Goal: Obtain resource: Obtain resource

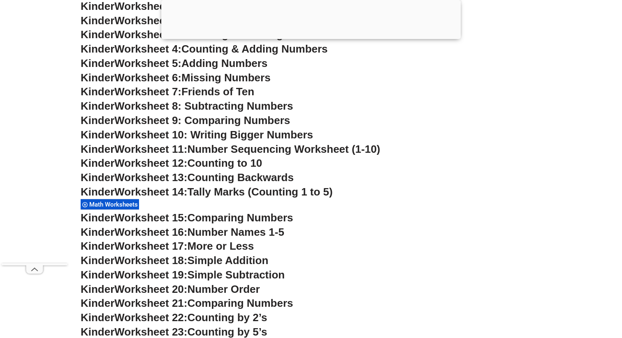
click at [458, 184] on h3 "Kinder Worksheet 13: Counting Backwards" at bounding box center [311, 178] width 460 height 14
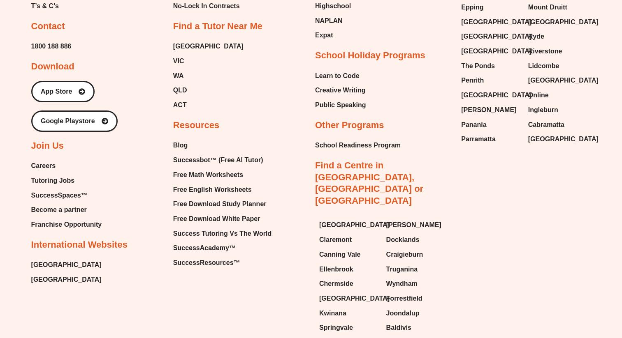
scroll to position [3513, 0]
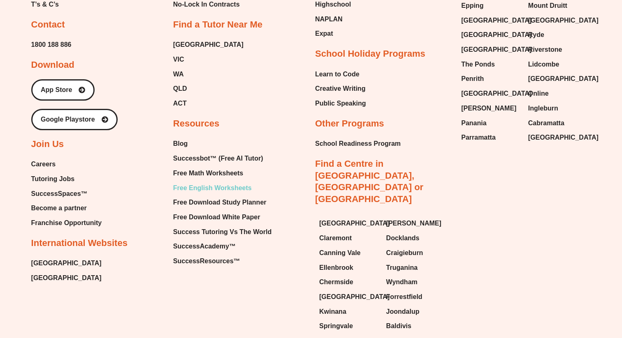
click at [202, 182] on span "Free English Worksheets" at bounding box center [212, 188] width 79 height 12
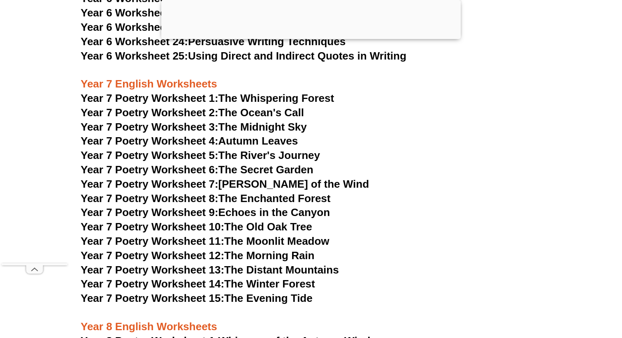
scroll to position [5133, 0]
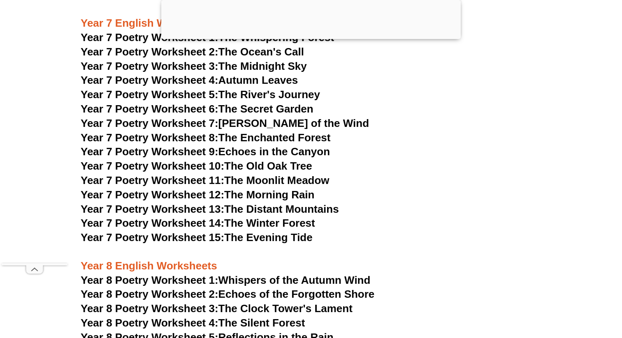
click at [254, 174] on link "Year 7 Poetry Worksheet 11: The Moonlit Meadow" at bounding box center [205, 180] width 249 height 12
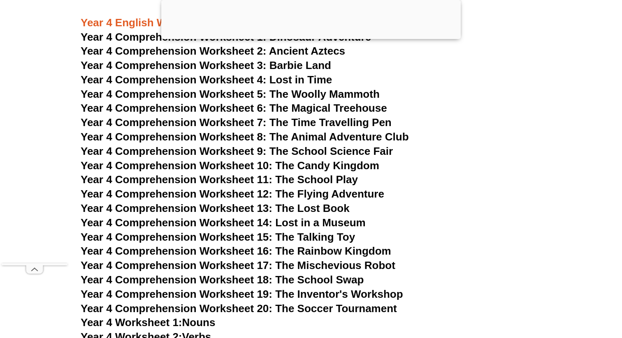
scroll to position [3359, 0]
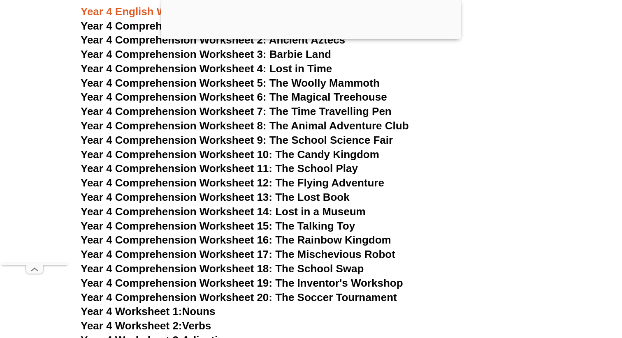
click at [332, 296] on span "Year 4 Comprehension Worksheet 20: The Soccer Tournament" at bounding box center [239, 297] width 316 height 12
click at [532, 118] on h3 "Year 4 Comprehension Worksheet 7: The Time Travelling Pen" at bounding box center [311, 112] width 460 height 14
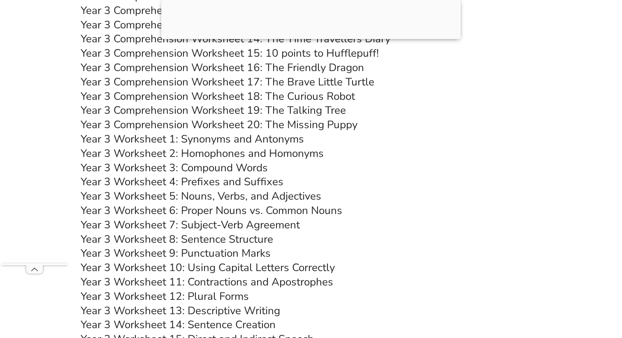
scroll to position [2915, 0]
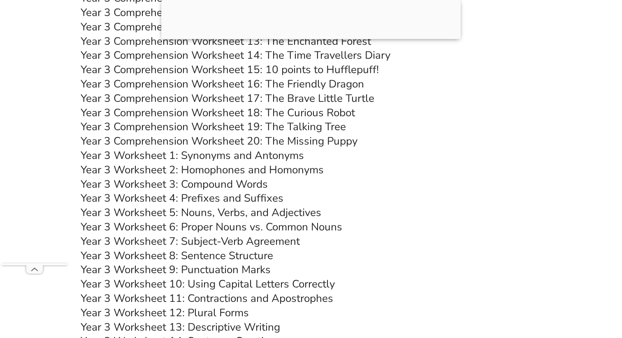
click at [289, 100] on link "Year 3 Comprehension Worksheet 17: The Brave Little Turtle" at bounding box center [228, 98] width 294 height 14
